Goal: Navigation & Orientation: Find specific page/section

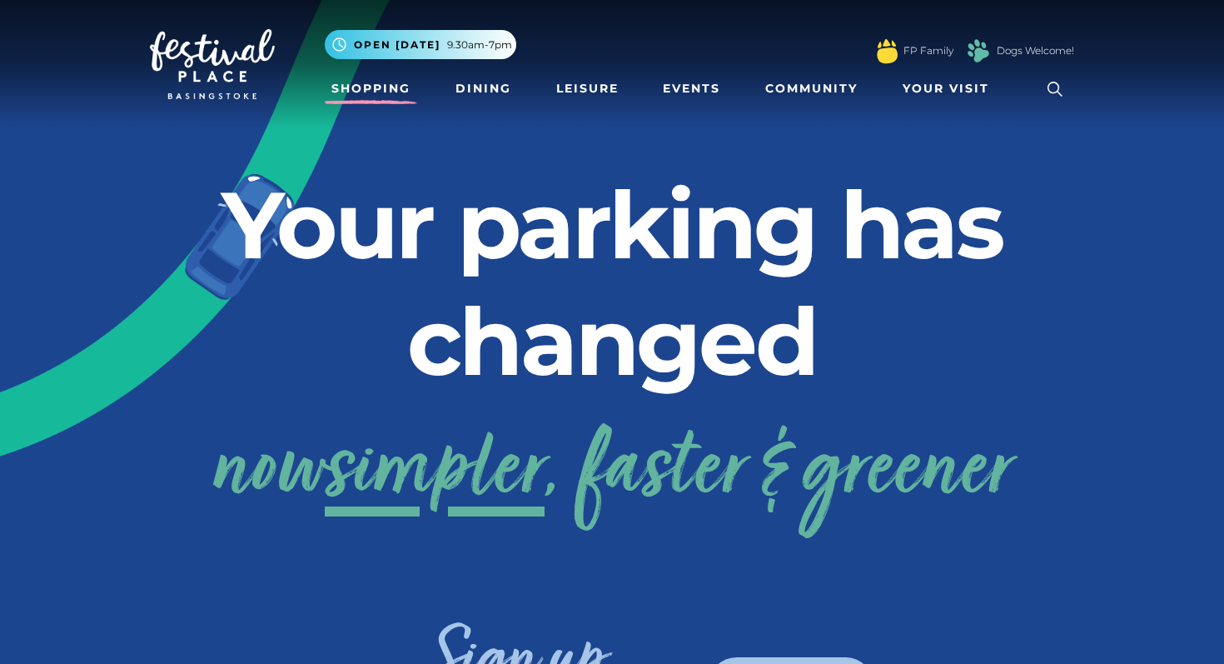
click at [392, 96] on link "Shopping" at bounding box center [371, 88] width 92 height 31
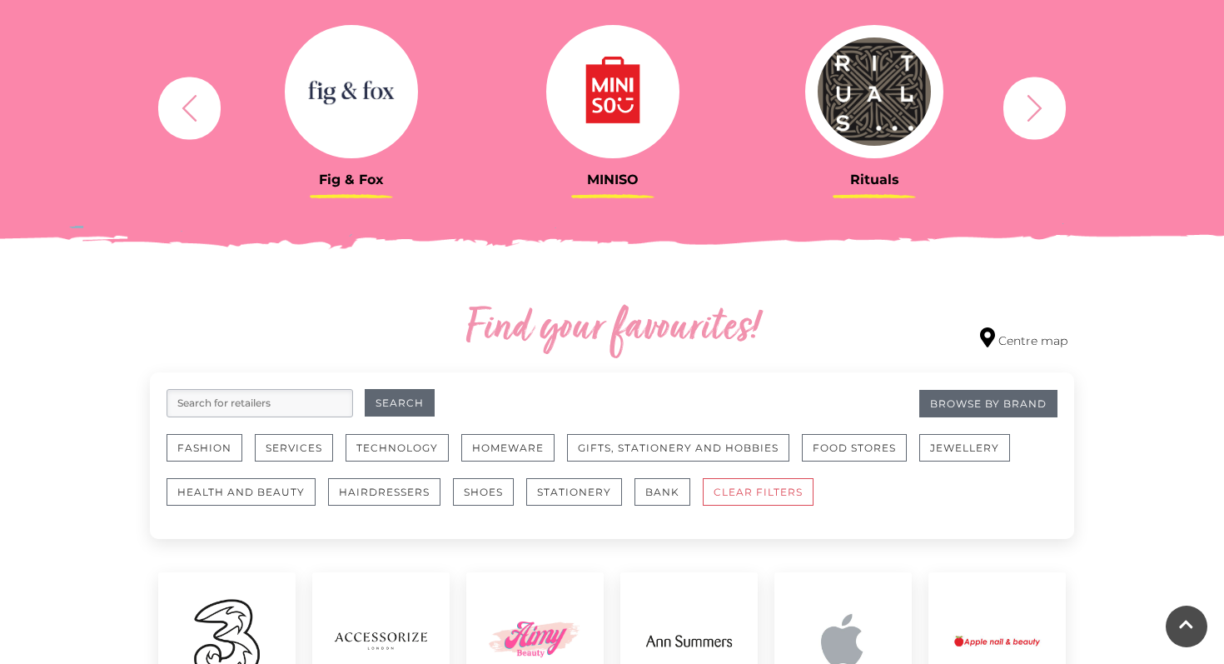
scroll to position [681, 0]
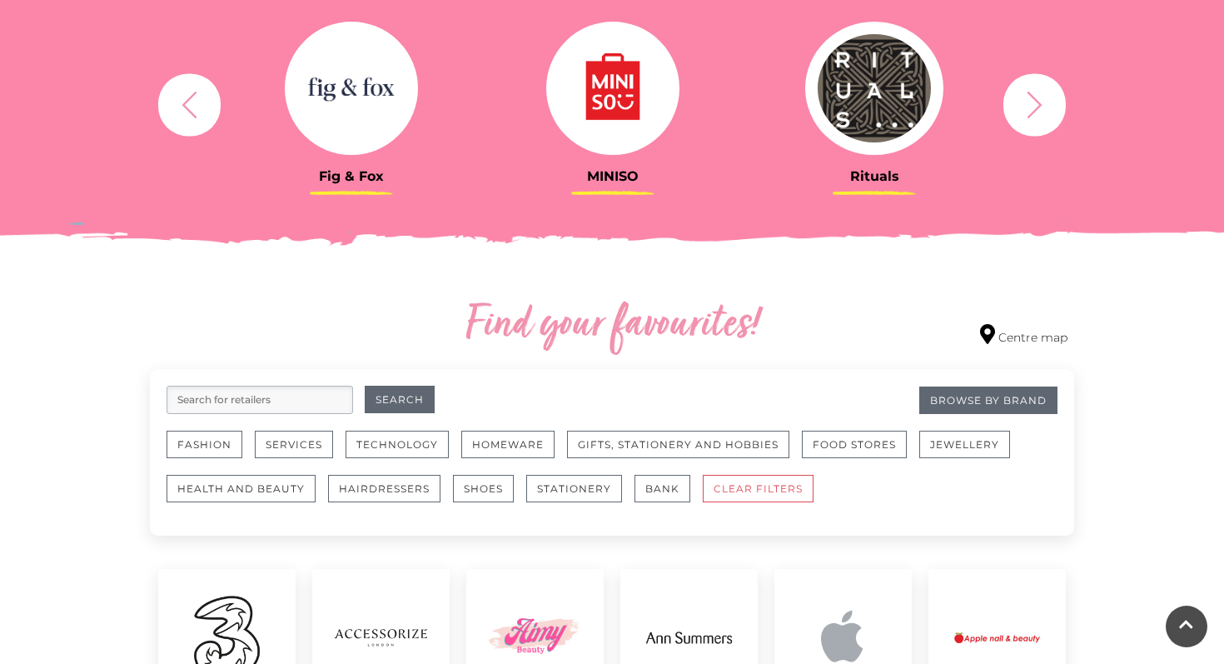
click at [1047, 110] on icon "button" at bounding box center [1034, 104] width 31 height 31
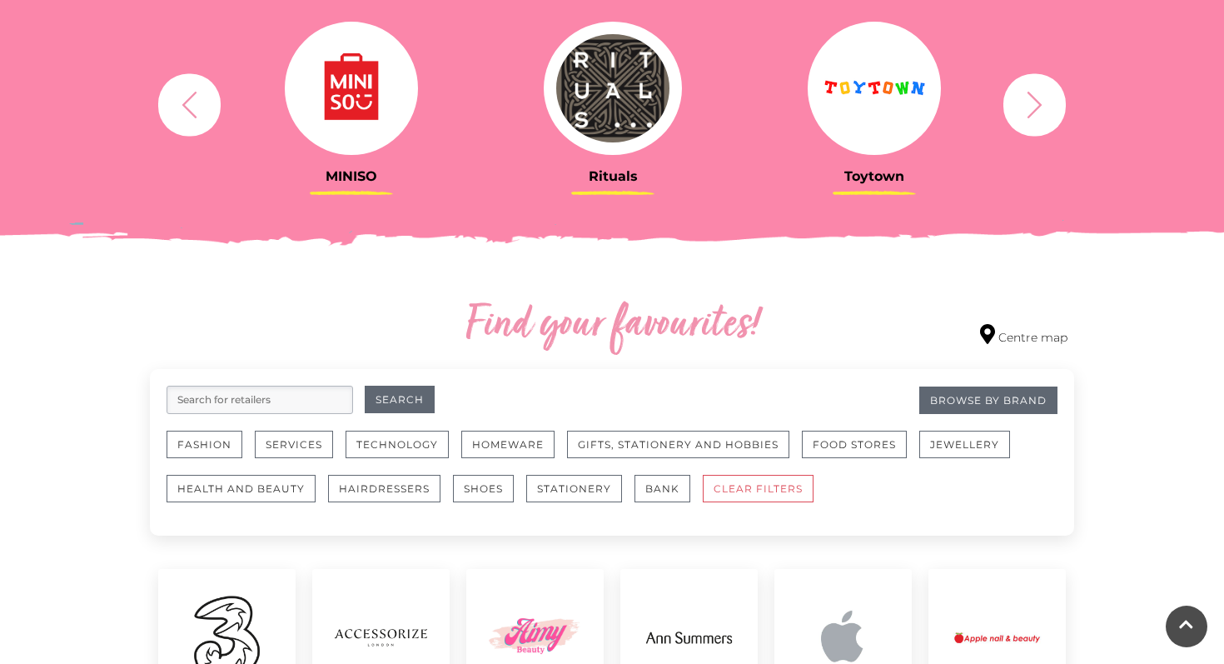
click at [1047, 110] on icon "button" at bounding box center [1034, 104] width 31 height 31
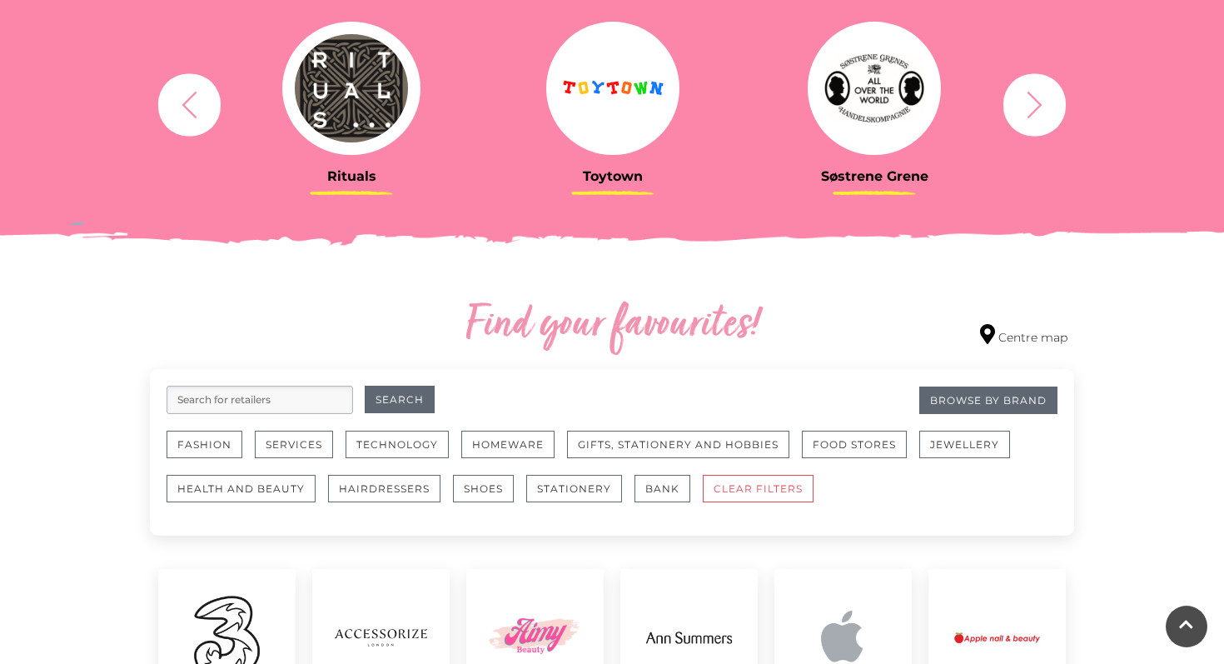
click at [1047, 110] on icon "button" at bounding box center [1034, 104] width 31 height 31
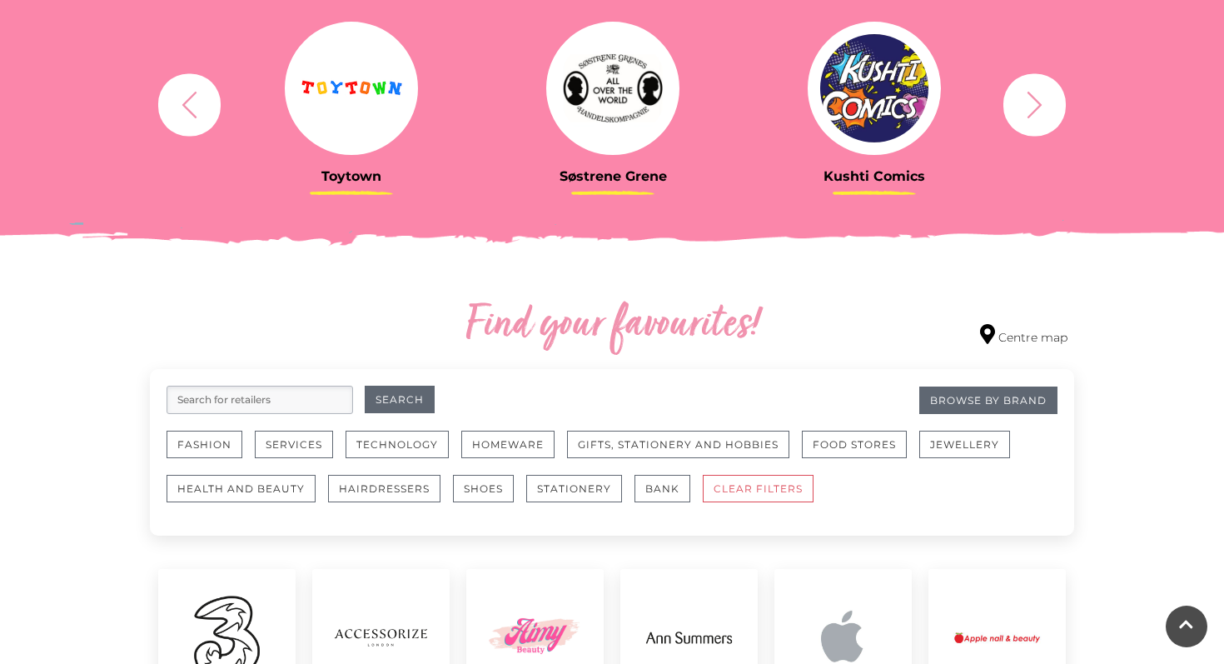
click at [1047, 110] on icon "button" at bounding box center [1034, 104] width 31 height 31
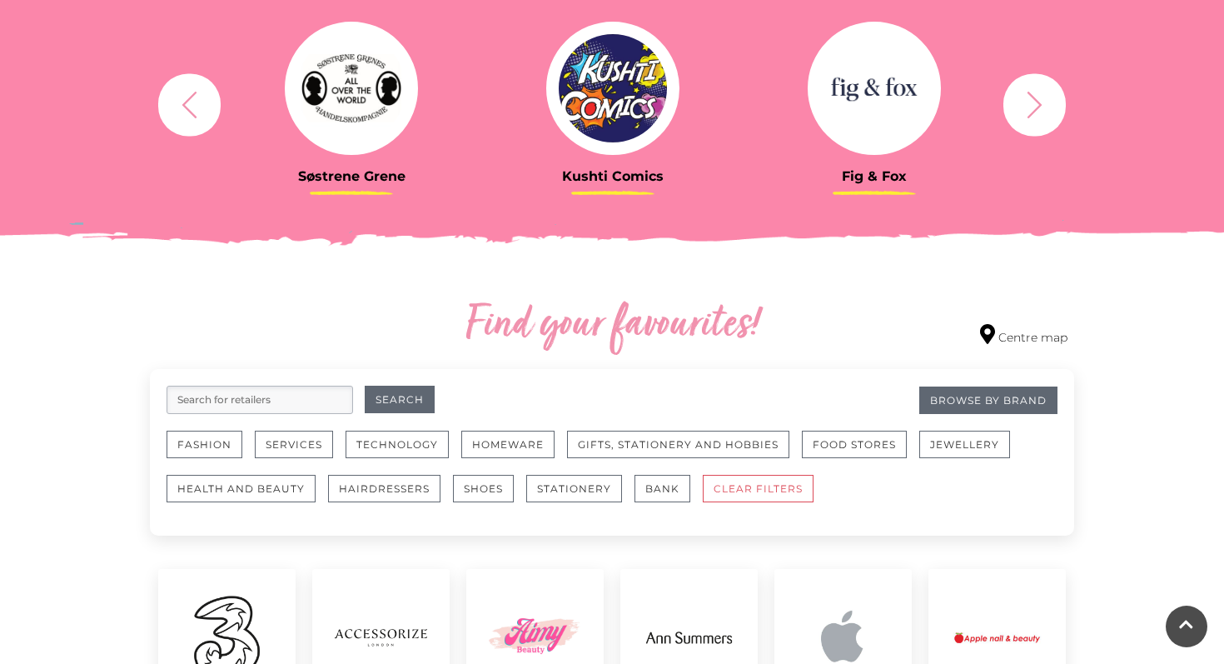
click at [1047, 110] on icon "button" at bounding box center [1034, 104] width 31 height 31
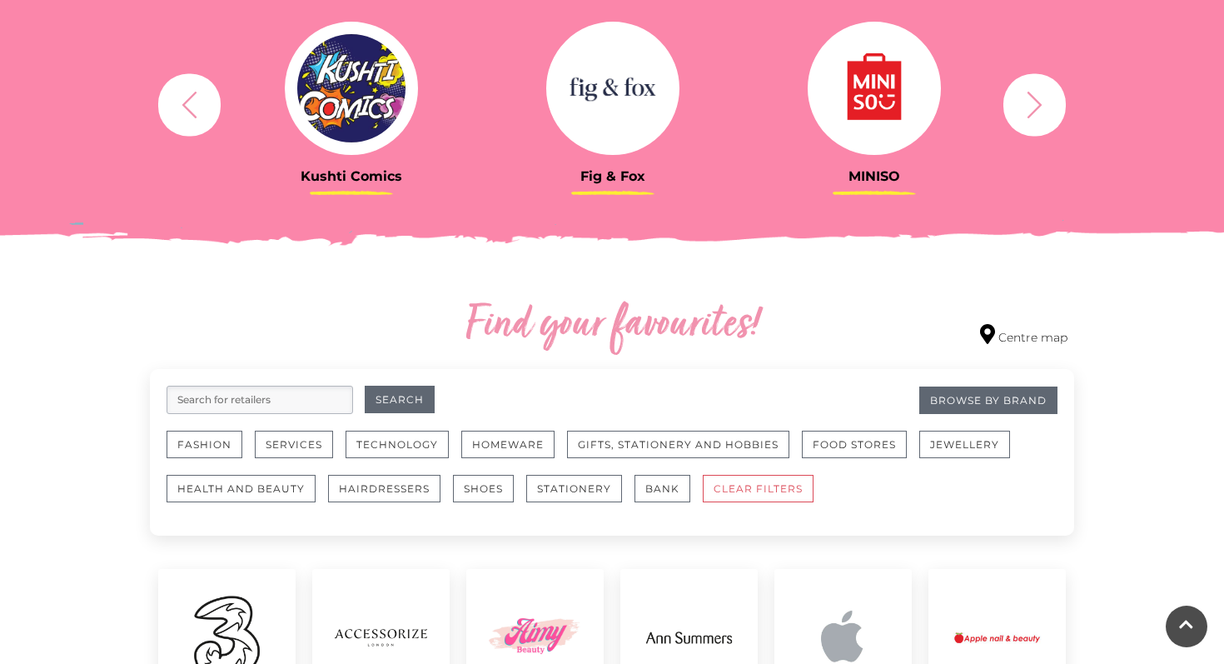
click at [1047, 110] on icon "button" at bounding box center [1034, 104] width 31 height 31
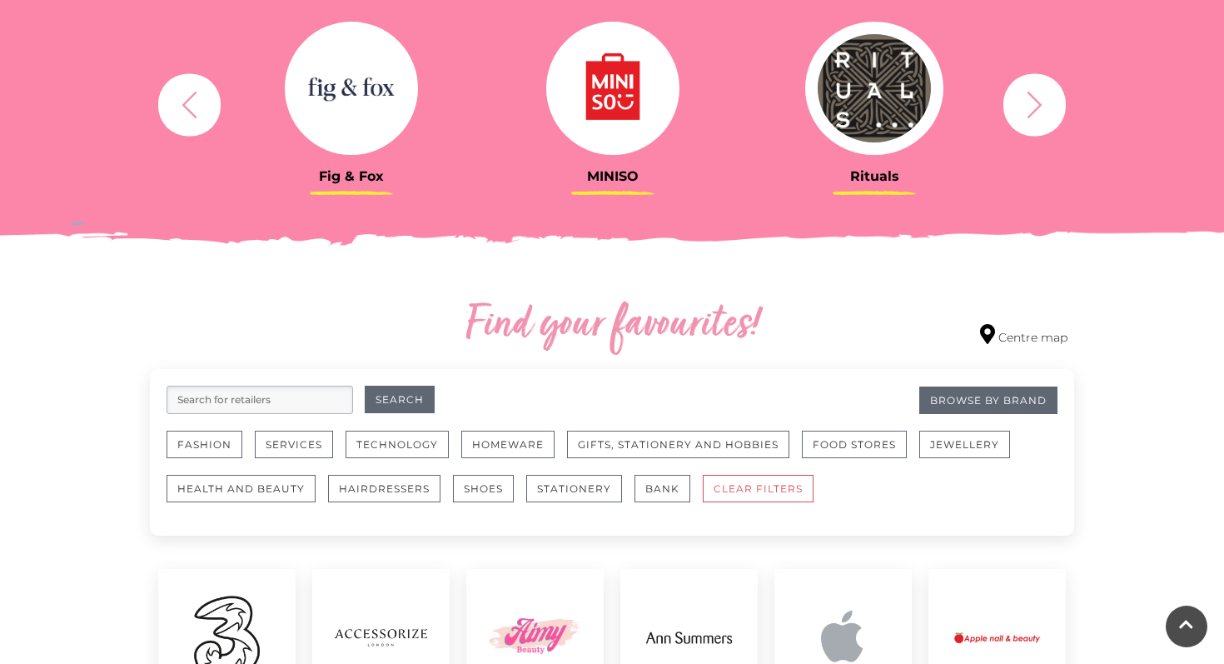
click at [1047, 110] on icon "button" at bounding box center [1034, 104] width 31 height 31
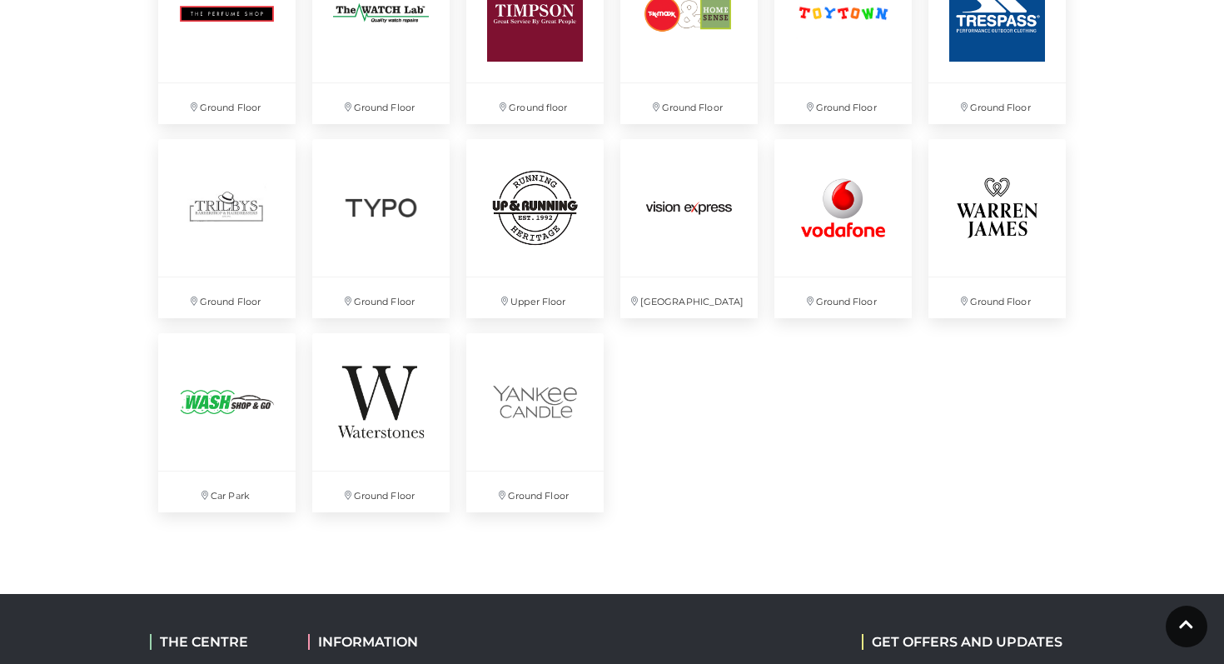
scroll to position [4409, 0]
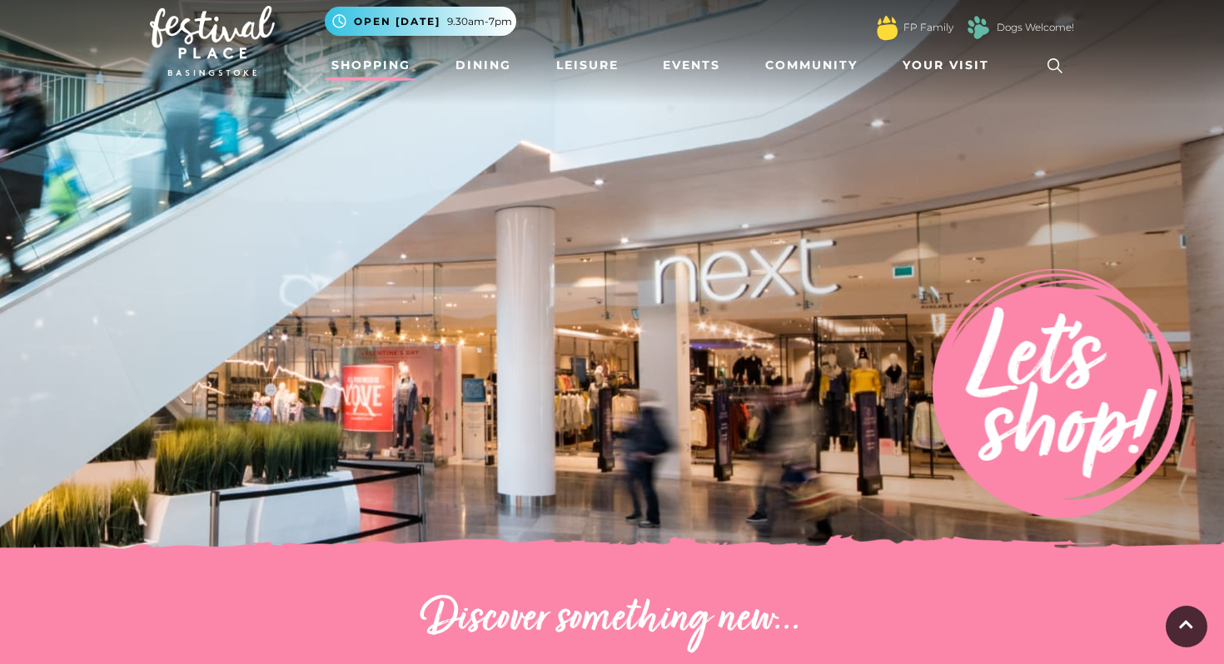
scroll to position [0, 0]
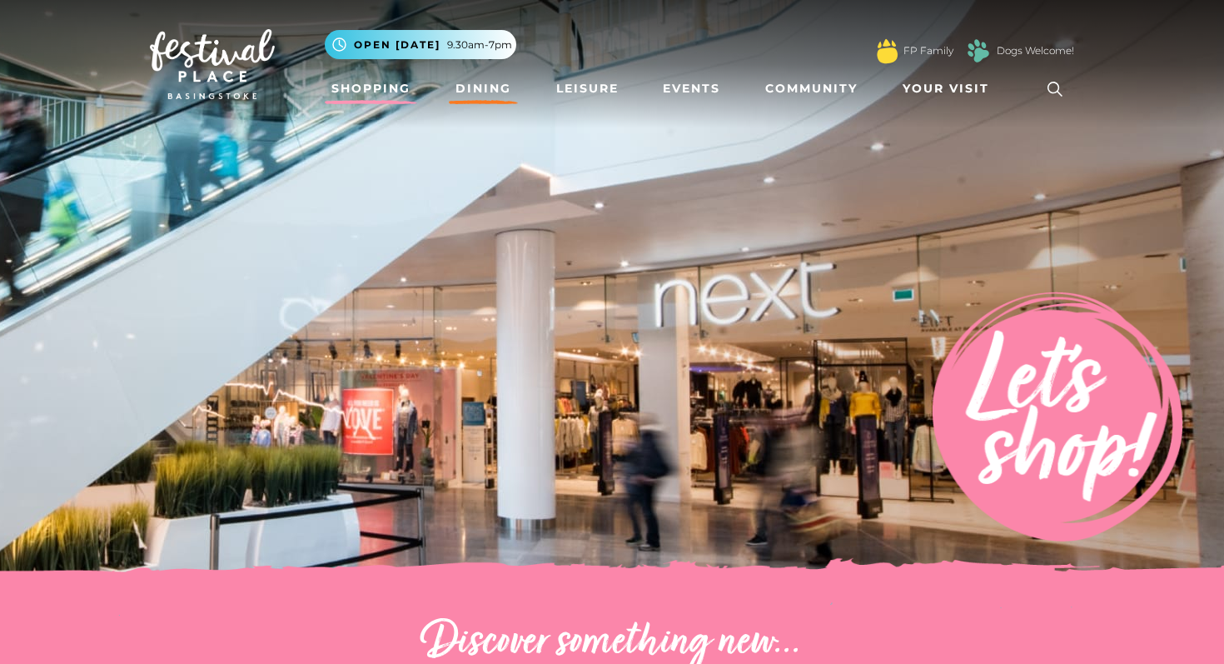
click at [470, 87] on link "Dining" at bounding box center [483, 88] width 69 height 31
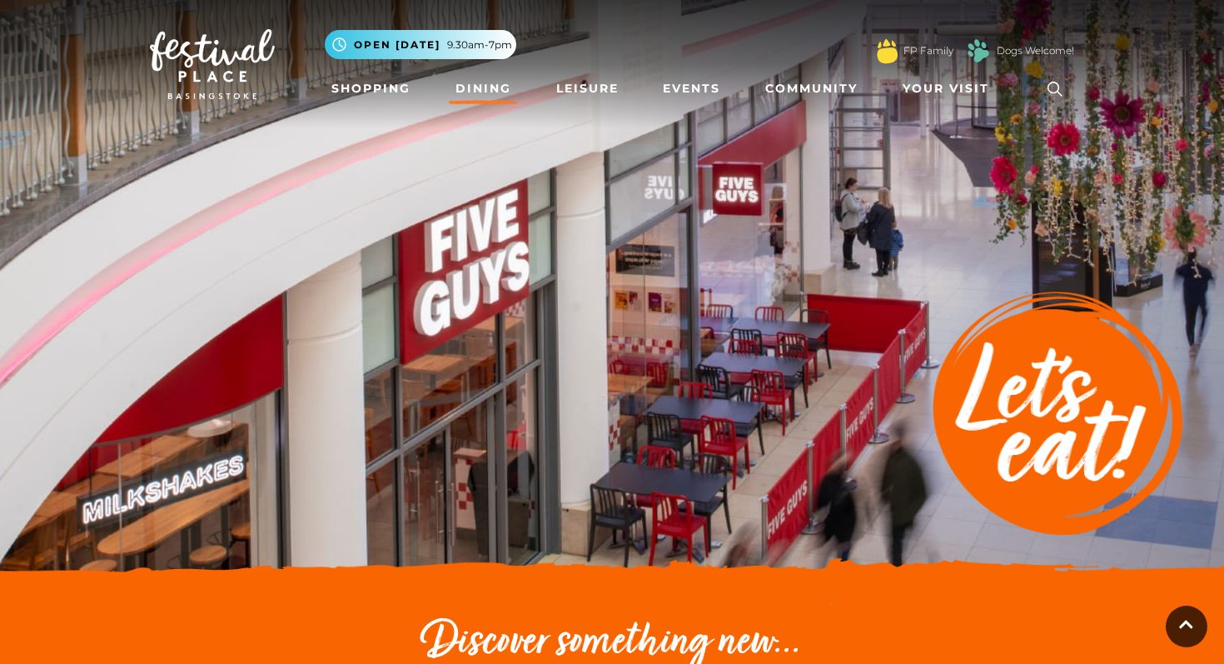
scroll to position [592, 0]
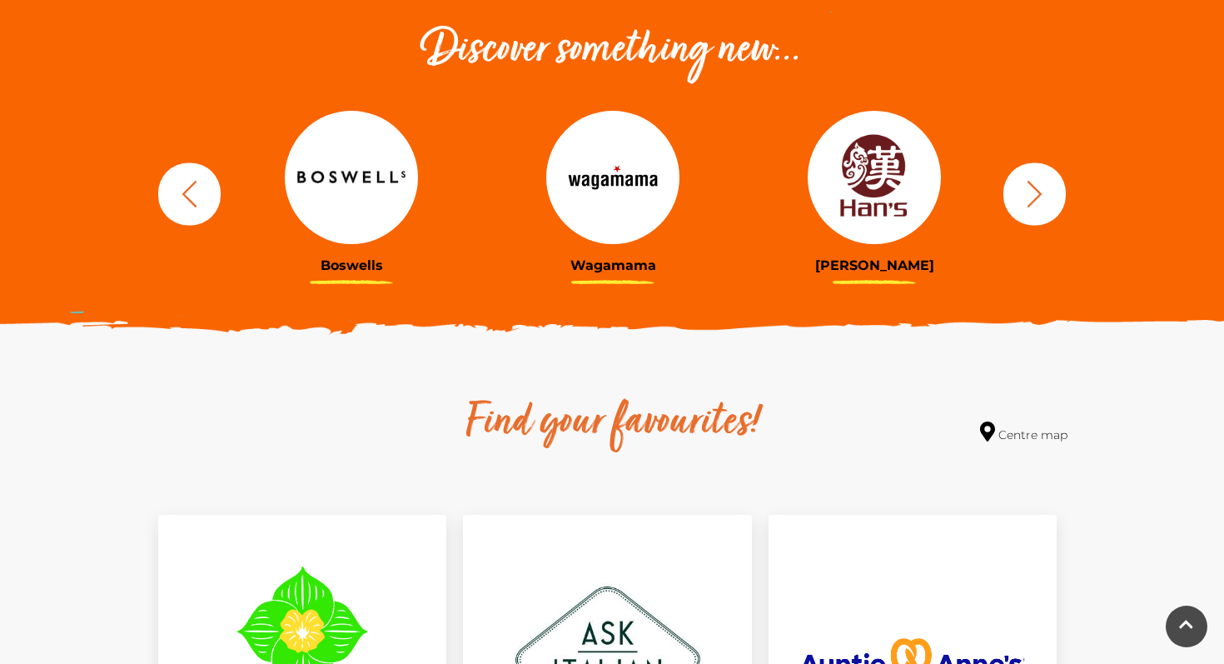
click at [1018, 201] on button "button" at bounding box center [1034, 193] width 62 height 62
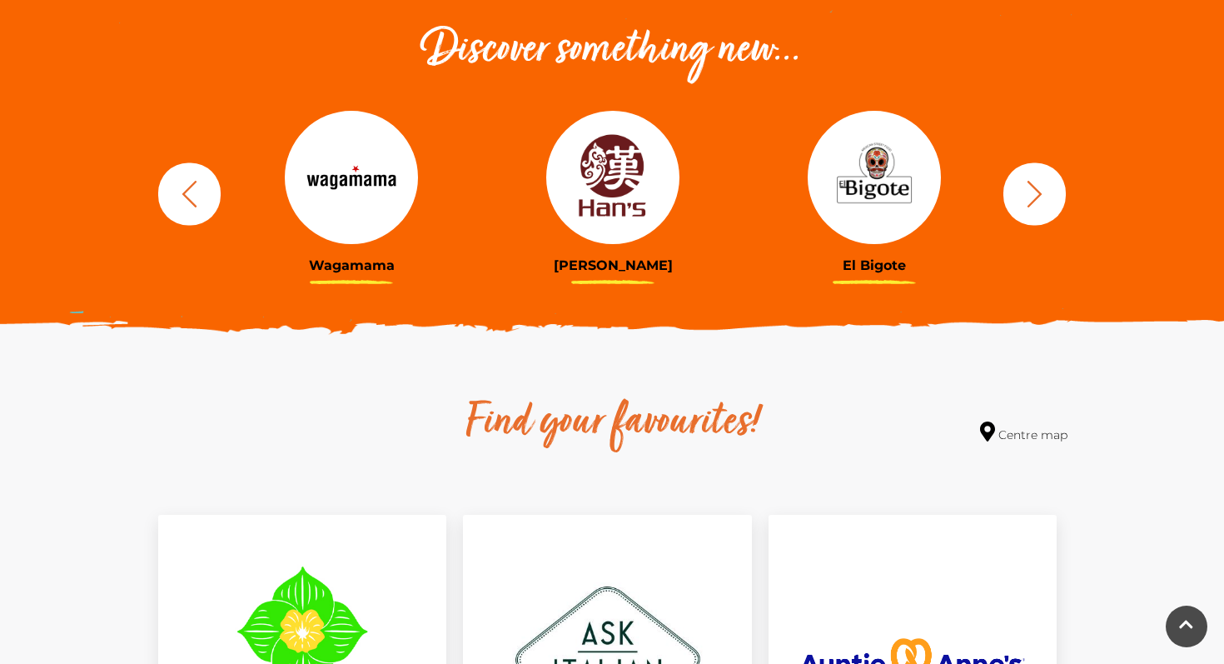
click at [1018, 201] on button "button" at bounding box center [1034, 193] width 62 height 62
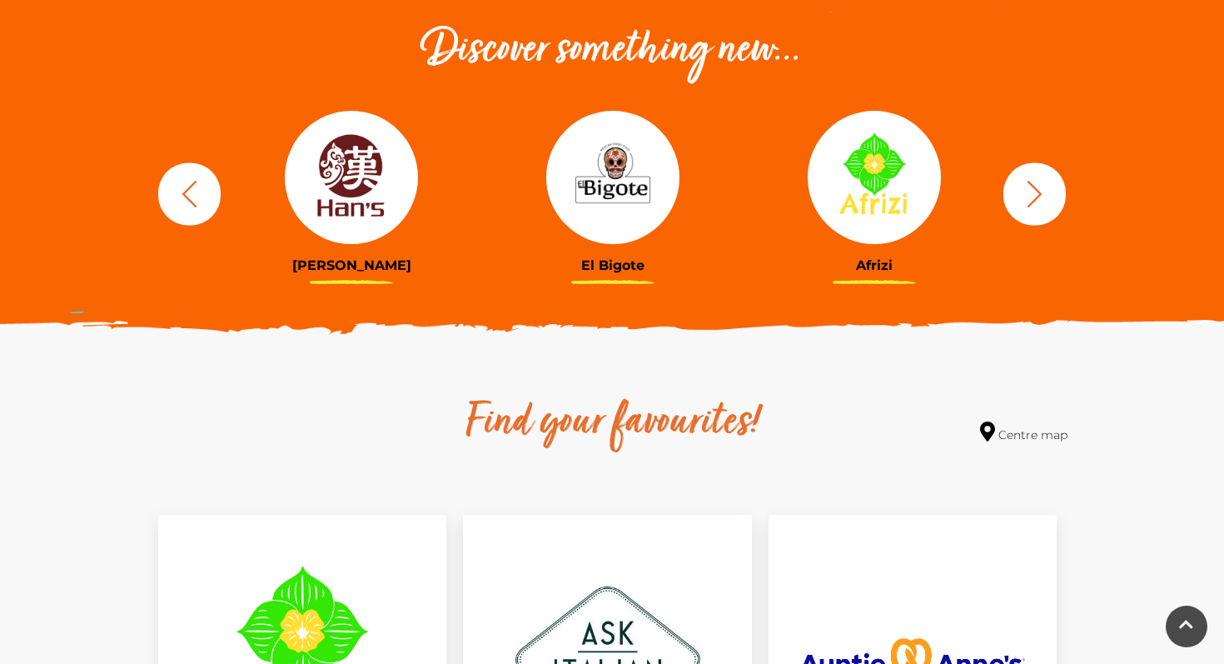
click at [1032, 198] on icon "button" at bounding box center [1034, 193] width 31 height 31
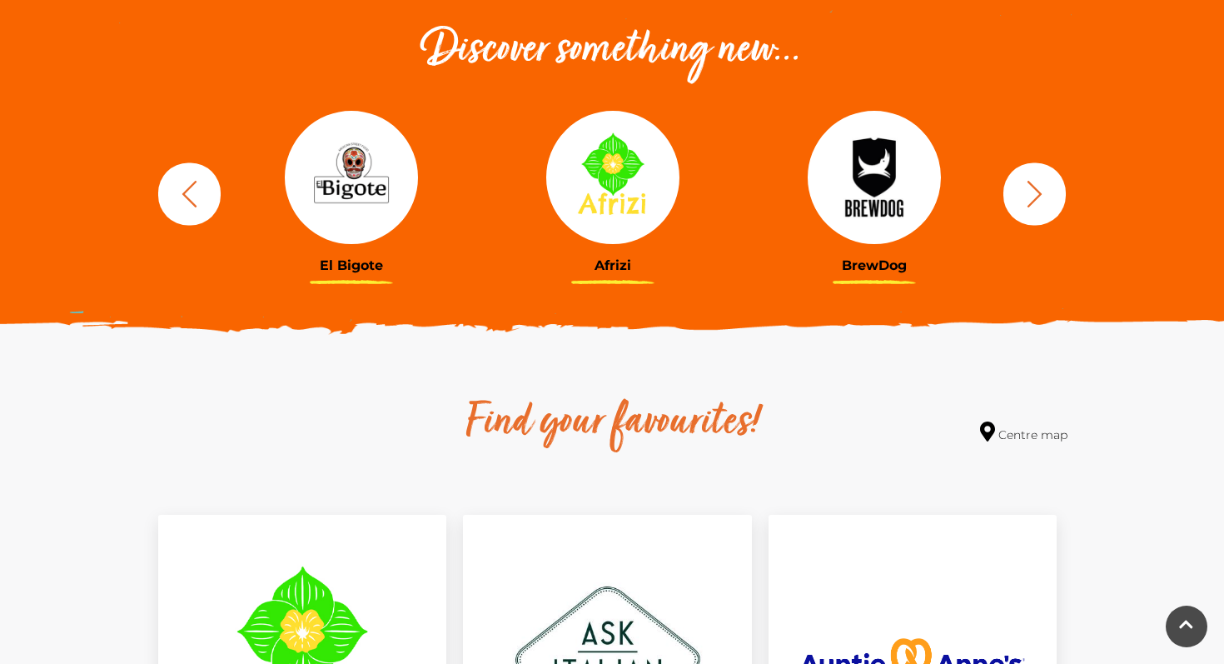
scroll to position [589, 0]
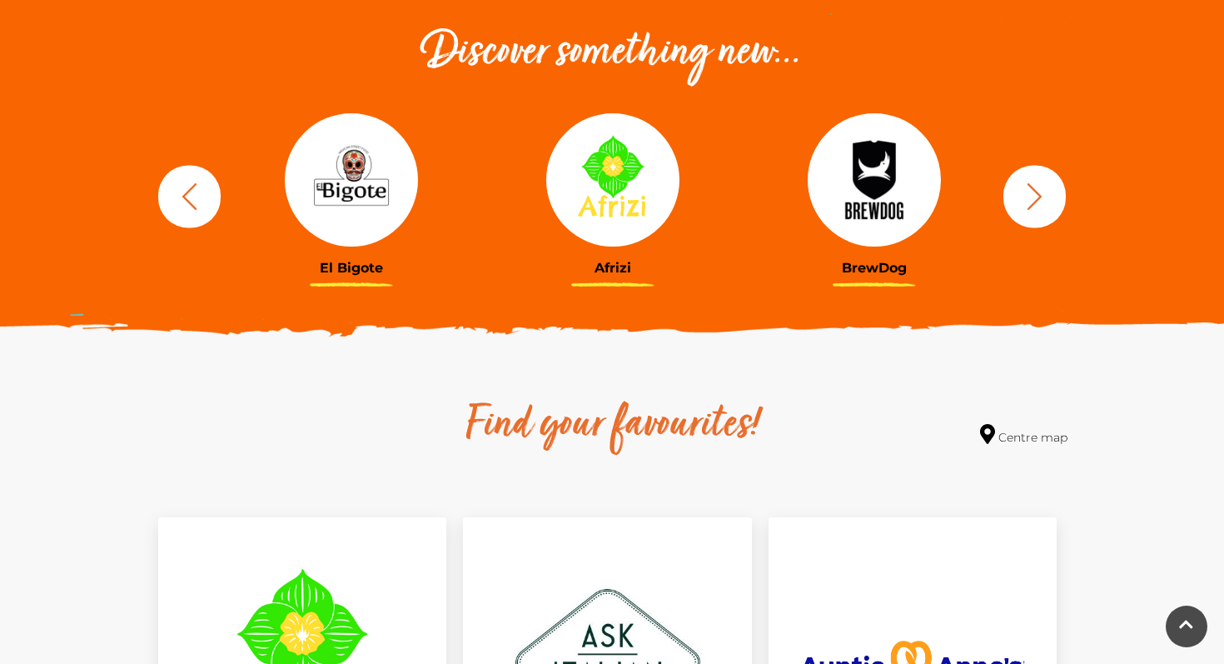
click at [1036, 193] on icon "button" at bounding box center [1034, 196] width 31 height 31
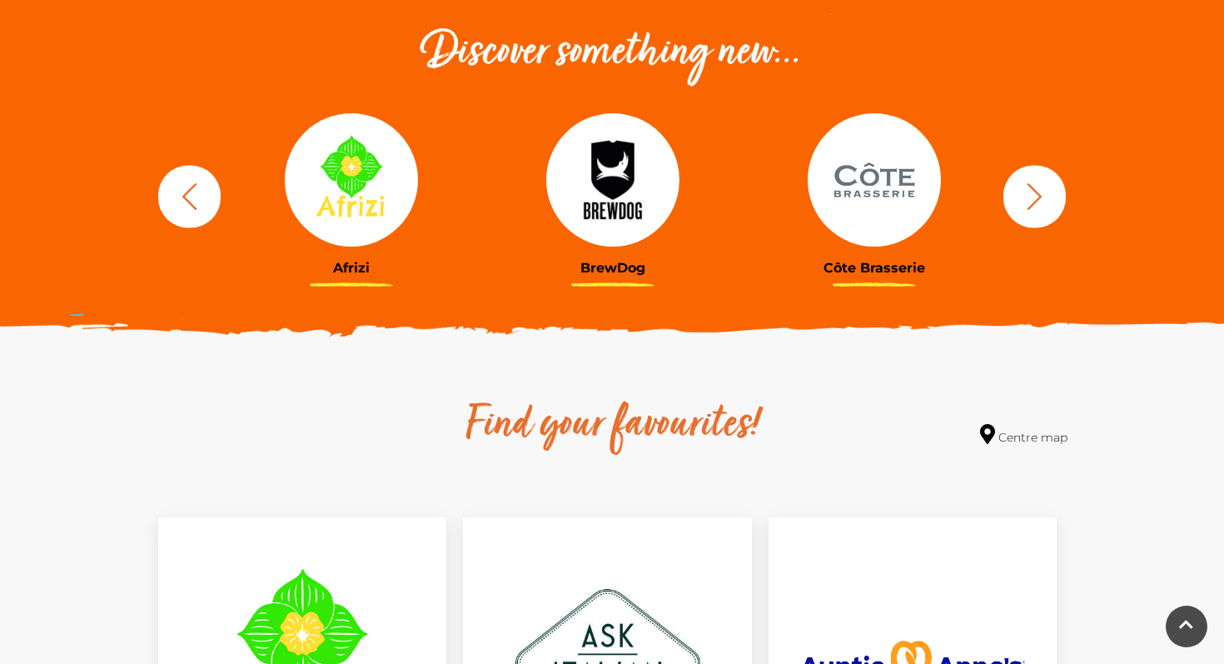
click at [1036, 193] on icon "button" at bounding box center [1034, 196] width 31 height 31
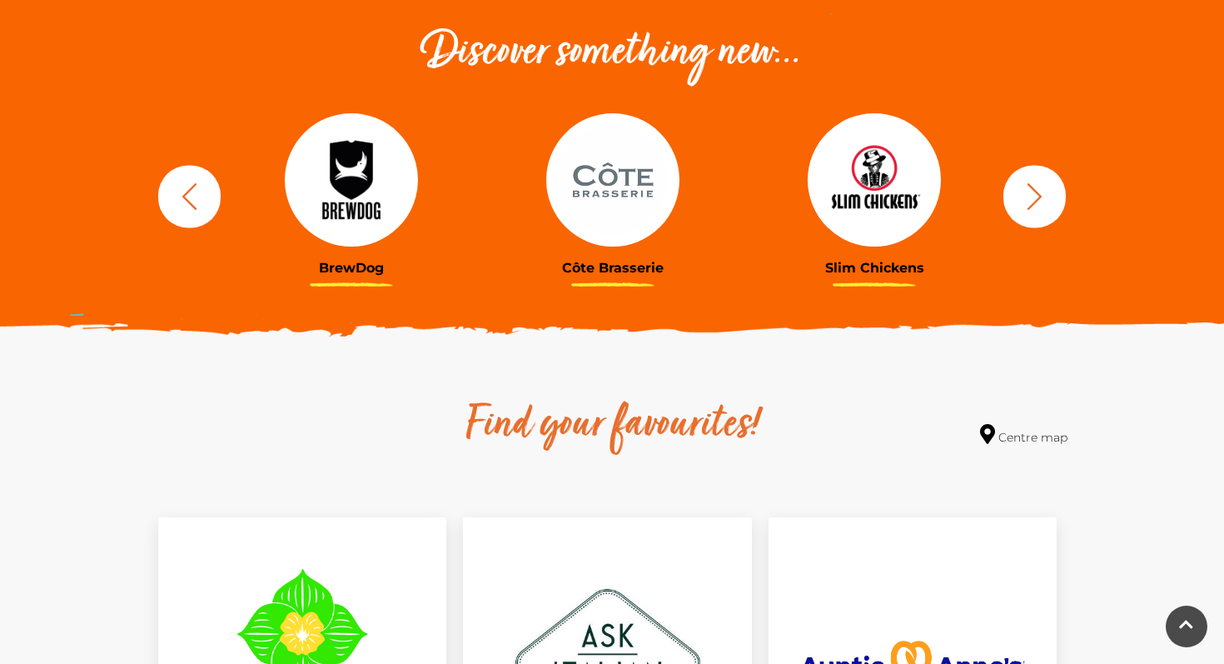
click at [1036, 193] on icon "button" at bounding box center [1034, 196] width 31 height 31
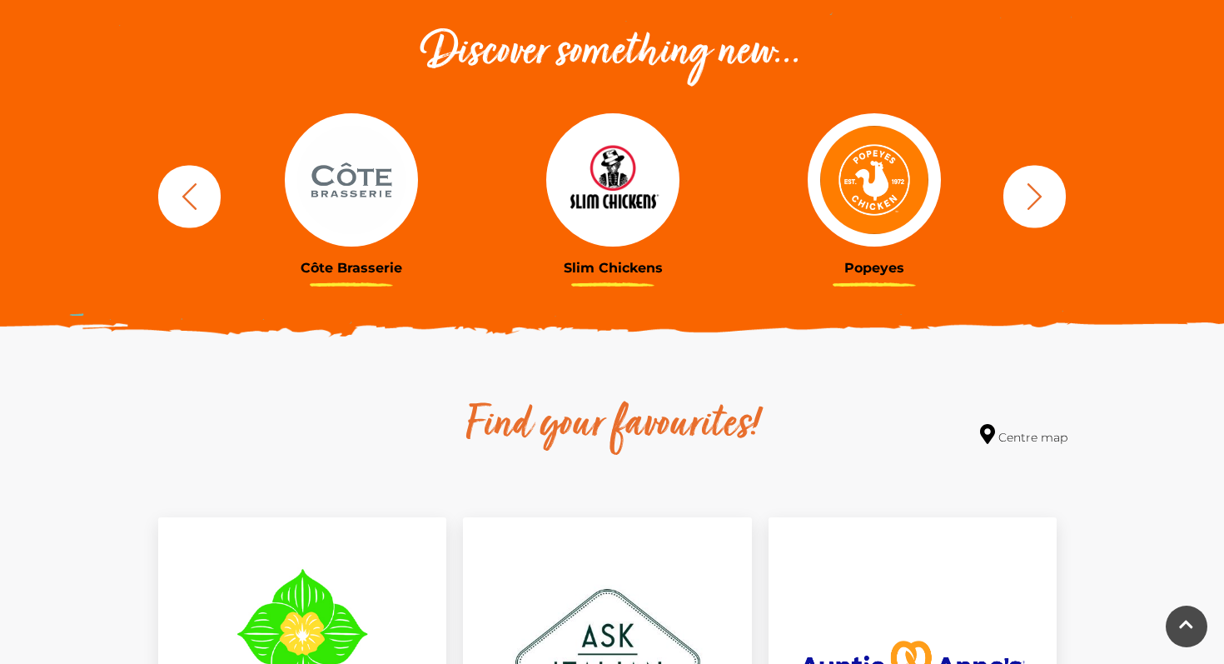
click at [1036, 193] on icon "button" at bounding box center [1034, 196] width 31 height 31
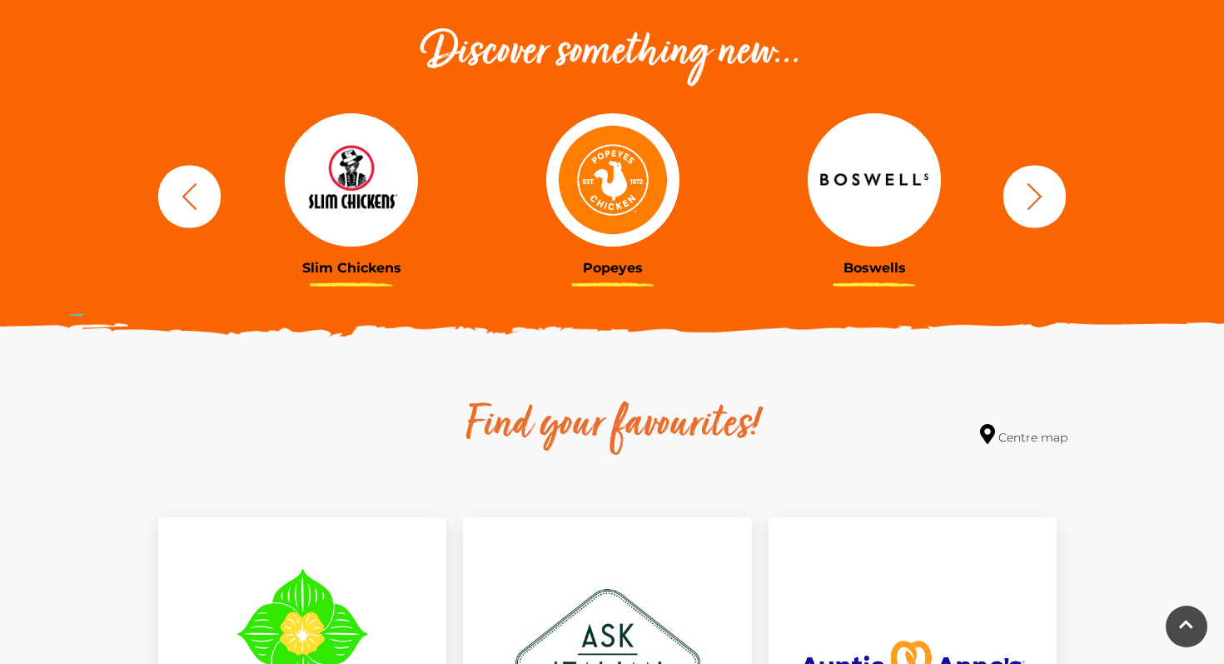
click at [1036, 193] on icon "button" at bounding box center [1034, 196] width 31 height 31
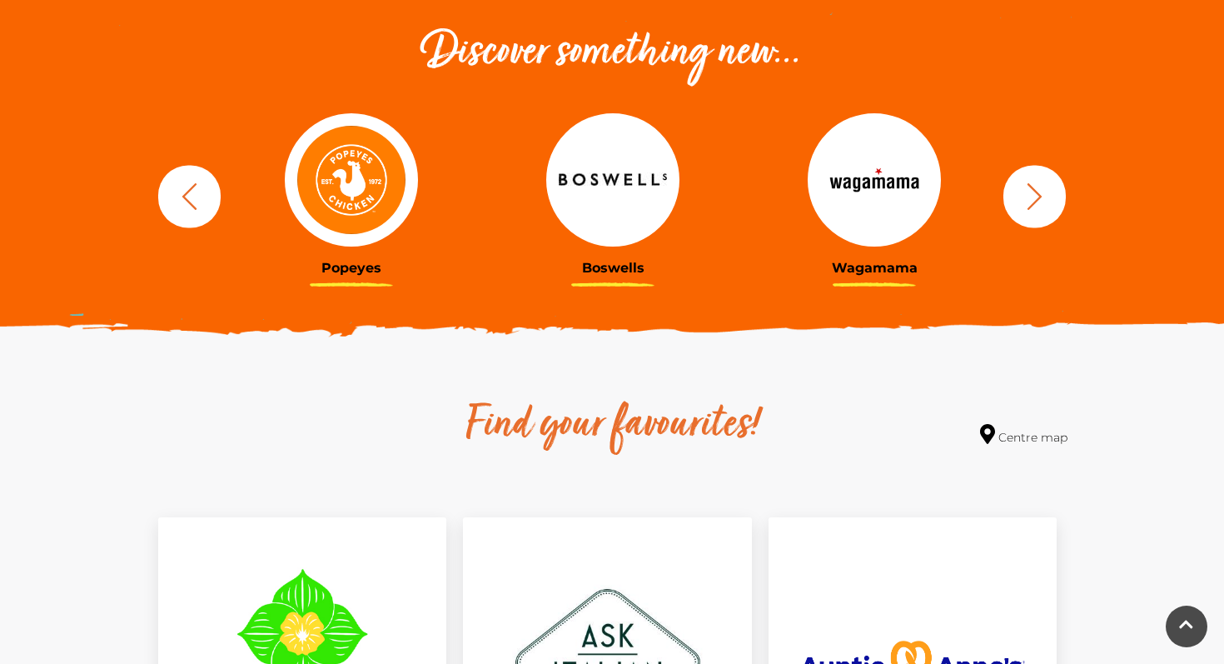
click at [1036, 193] on icon "button" at bounding box center [1034, 196] width 31 height 31
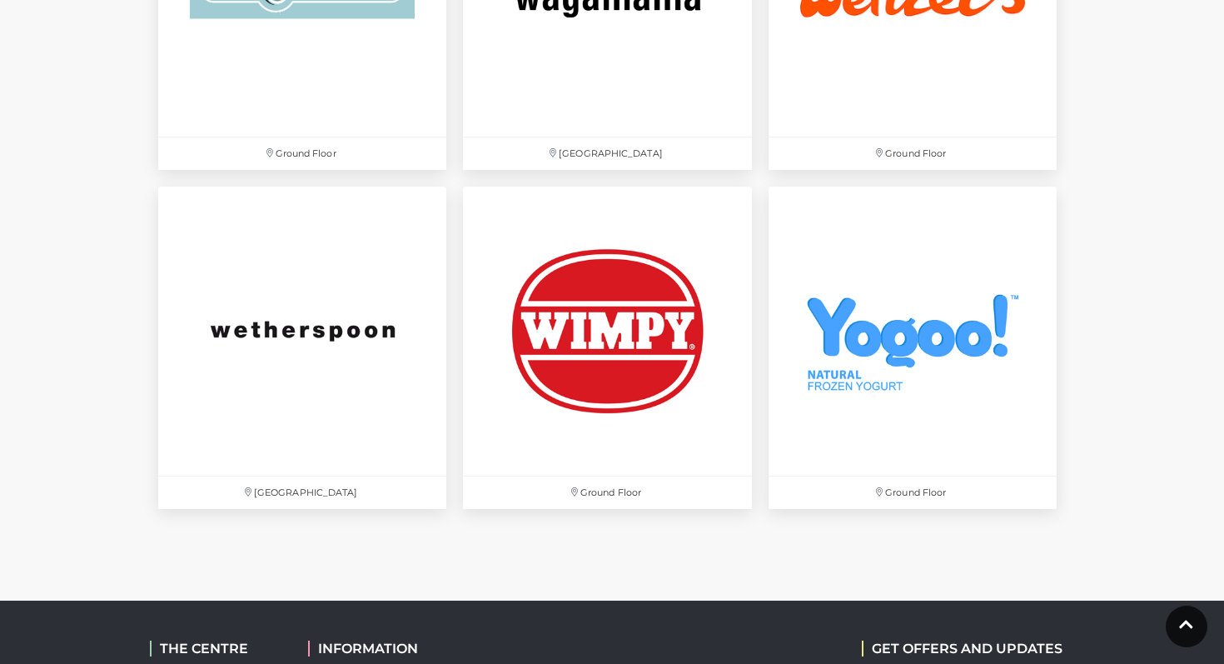
scroll to position [5660, 0]
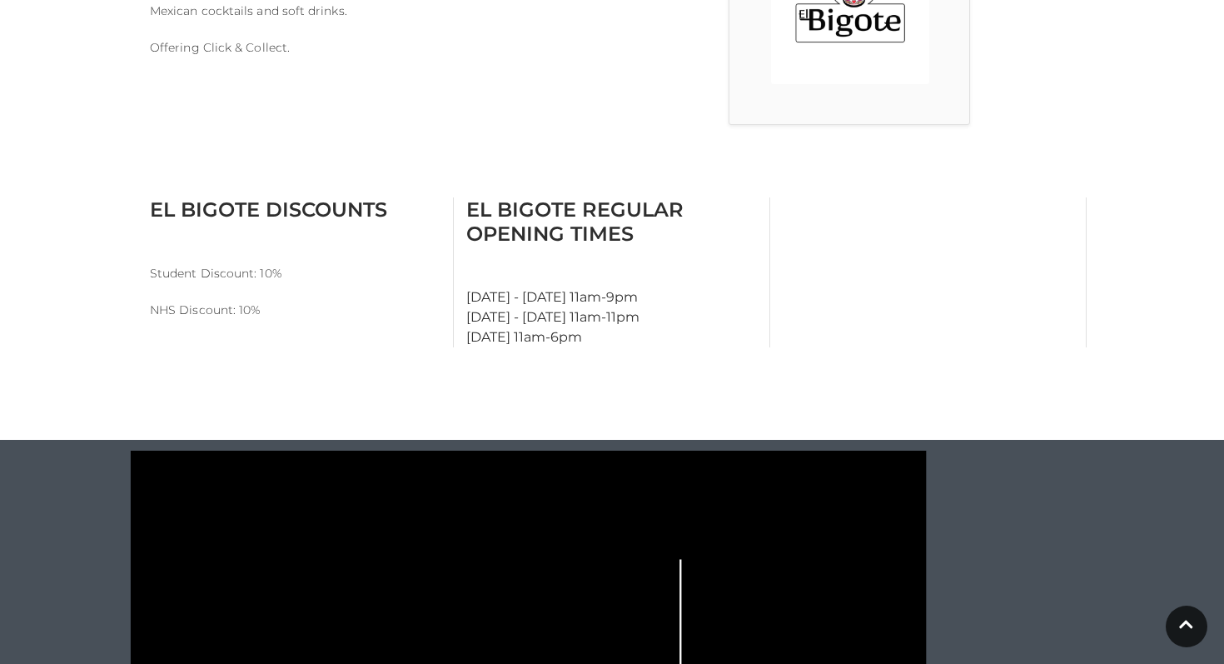
scroll to position [604, 0]
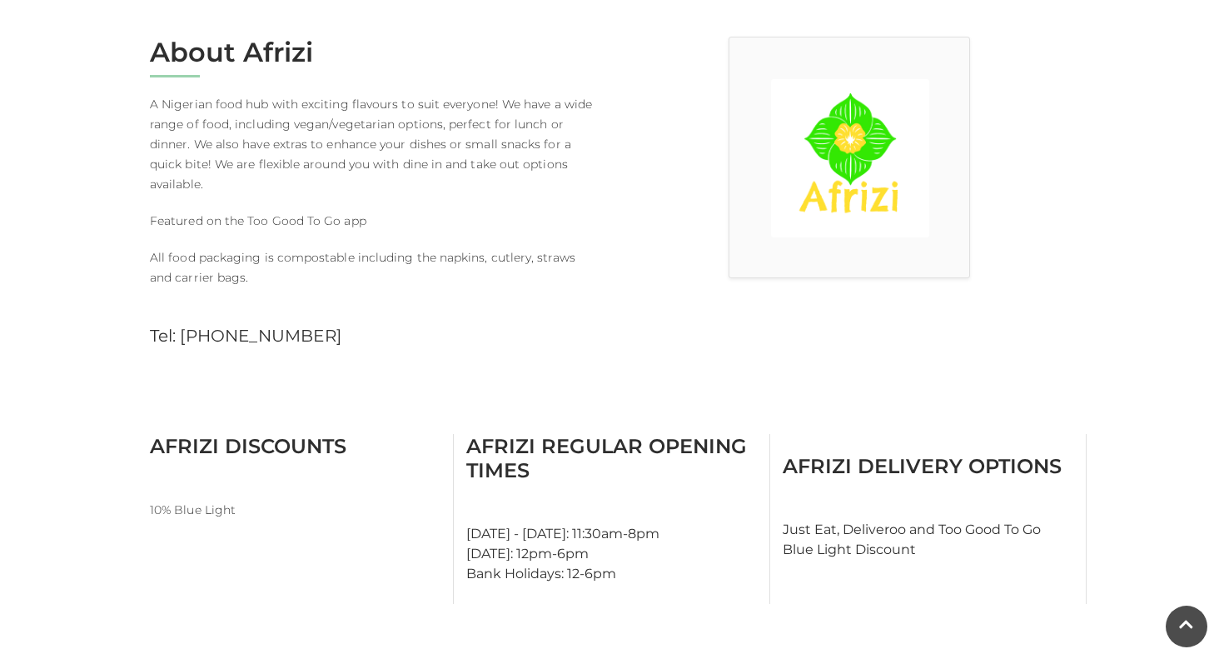
scroll to position [256, 0]
